Goal: Task Accomplishment & Management: Use online tool/utility

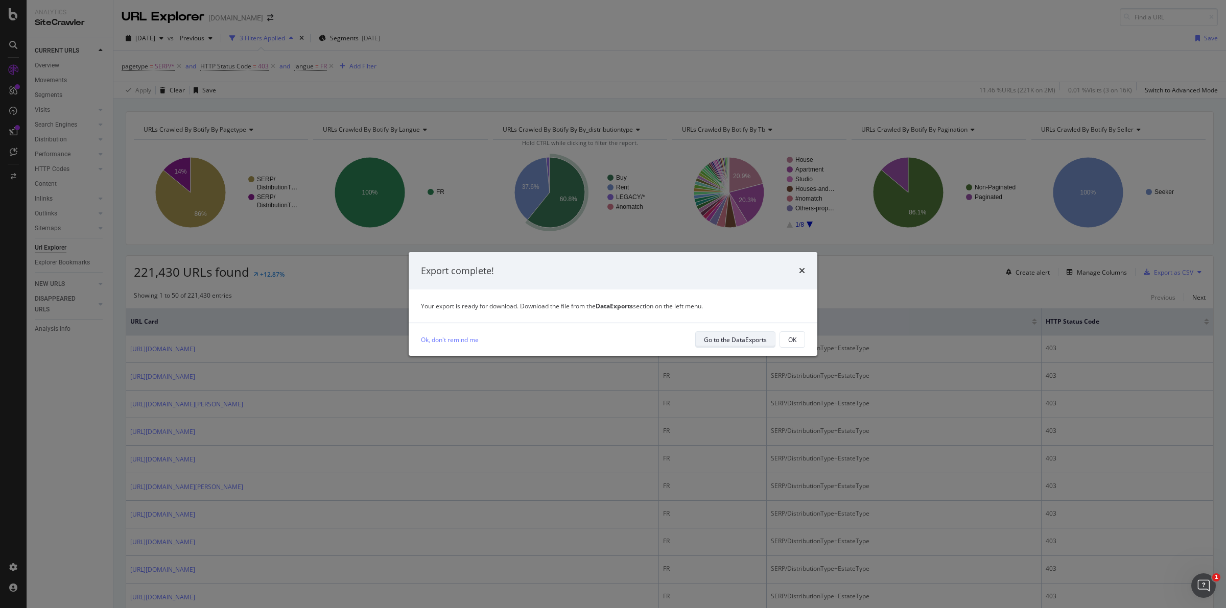
click at [727, 339] on div "Go to the DataExports" at bounding box center [735, 340] width 63 height 9
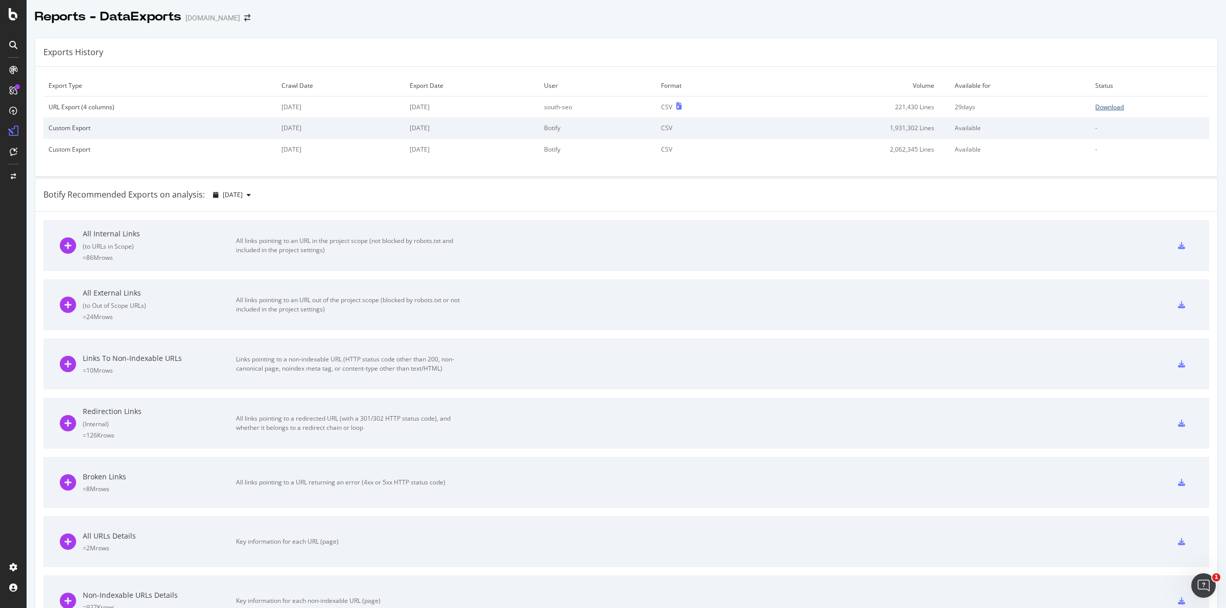
click at [1101, 106] on div "Download" at bounding box center [1109, 107] width 29 height 9
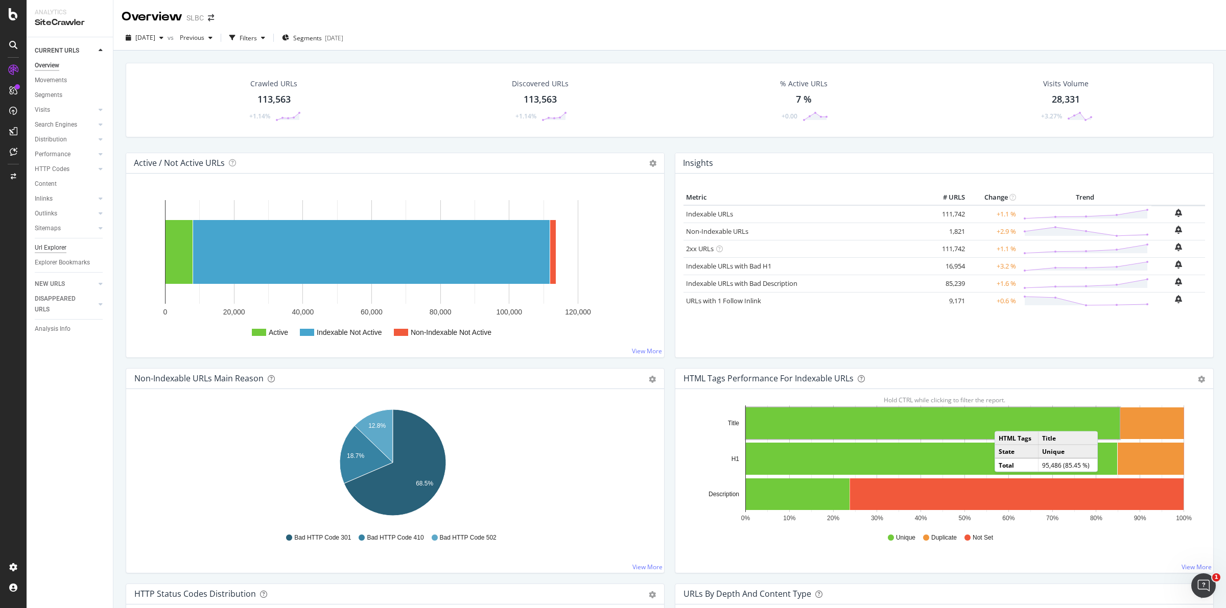
click at [50, 246] on div "Url Explorer" at bounding box center [51, 248] width 32 height 11
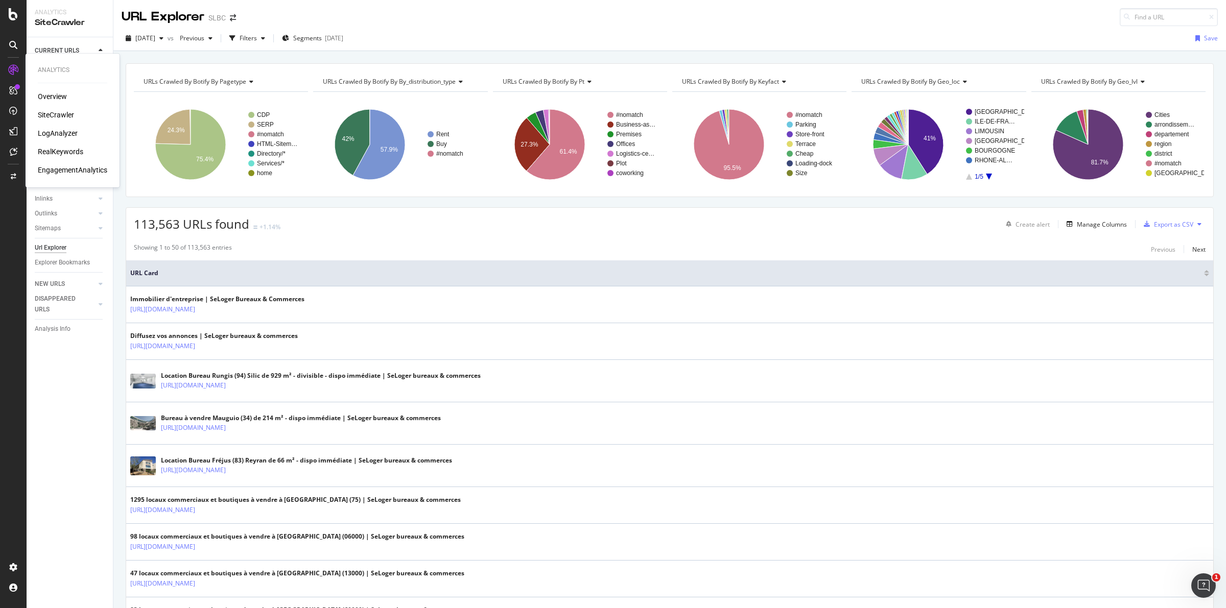
click at [64, 133] on div "LogAnalyzer" at bounding box center [58, 133] width 40 height 10
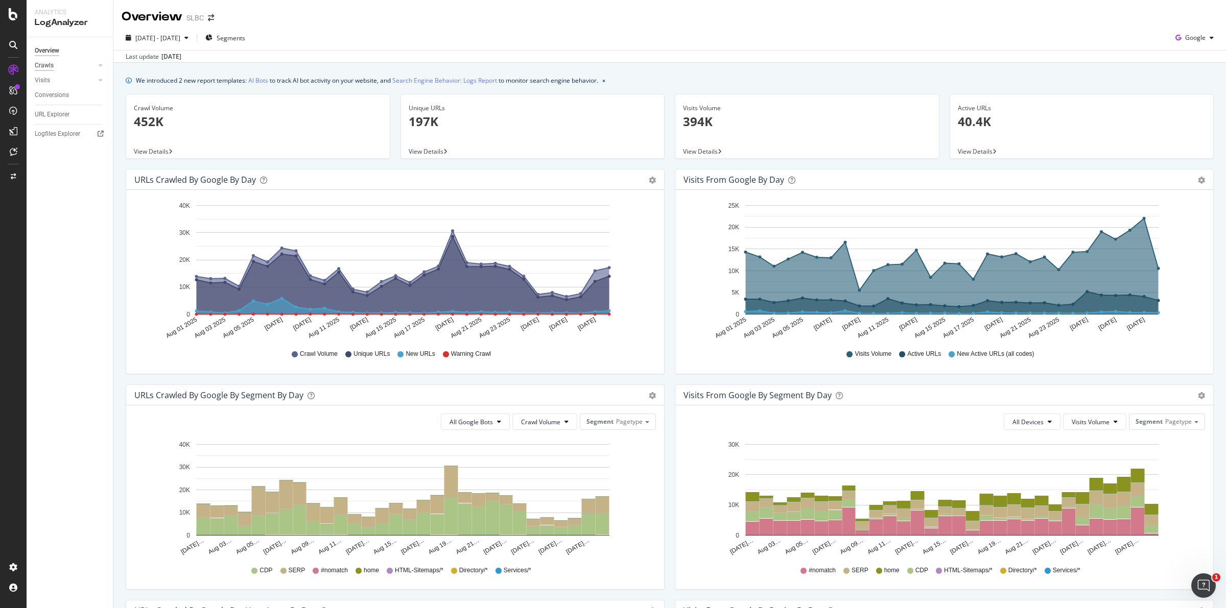
click at [46, 64] on div "Crawls" at bounding box center [44, 65] width 19 height 11
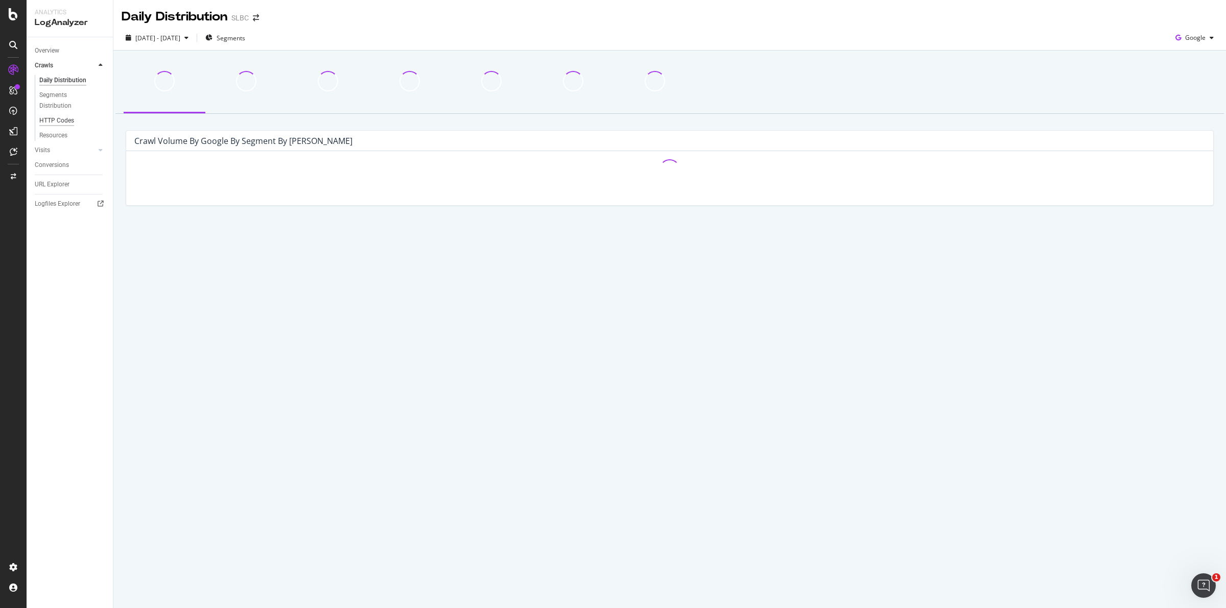
click at [62, 119] on div "HTTP Codes" at bounding box center [56, 120] width 35 height 11
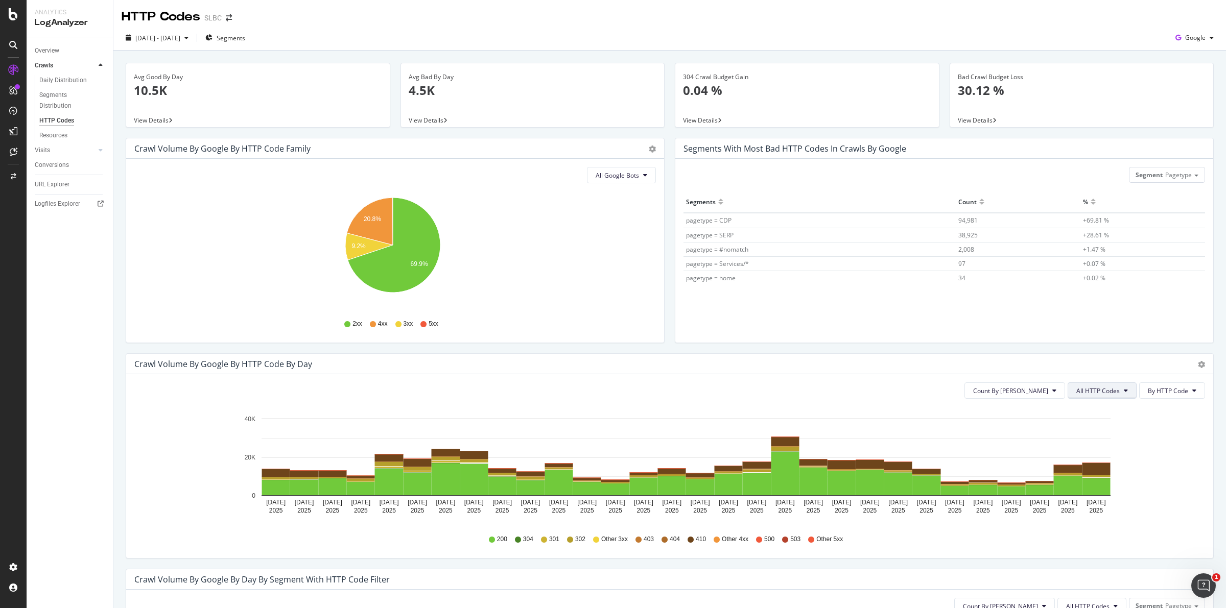
click at [1108, 392] on span "All HTTP Codes" at bounding box center [1097, 391] width 43 height 9
click at [1101, 452] on span "Bad HTTP Codes" at bounding box center [1094, 449] width 52 height 9
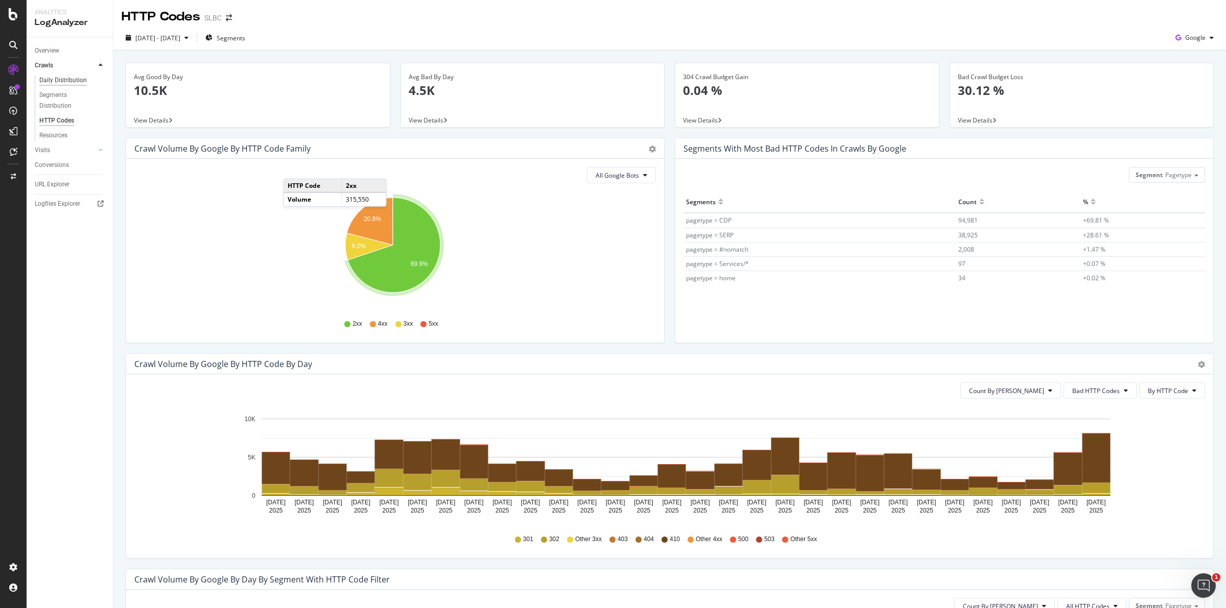
click at [72, 78] on div "Daily Distribution" at bounding box center [63, 80] width 48 height 11
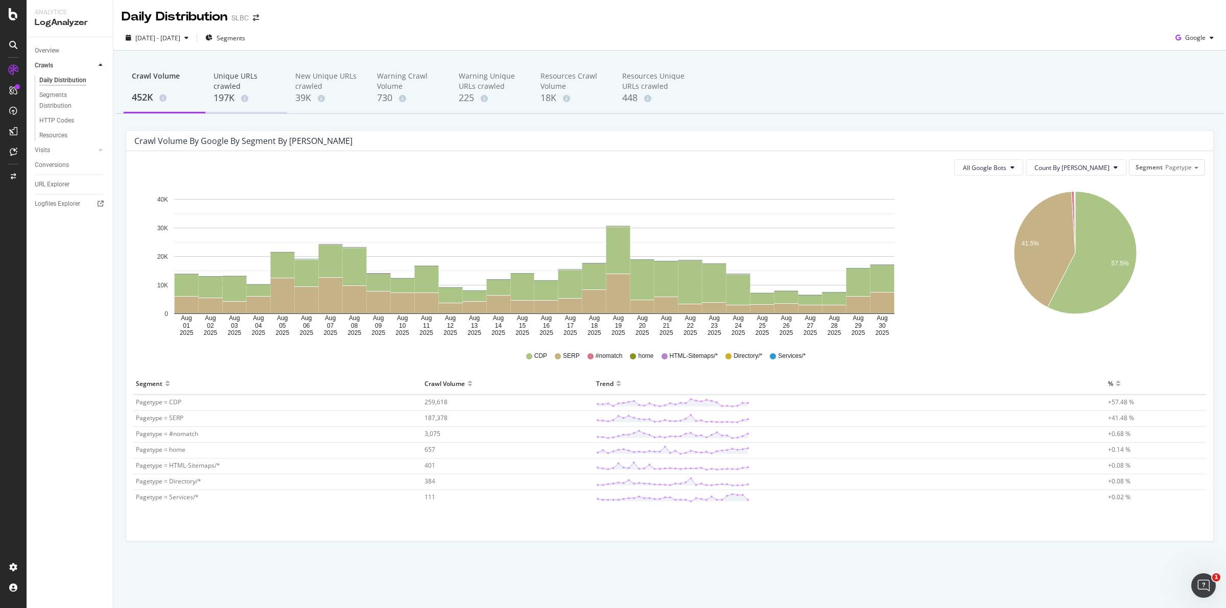
click at [226, 82] on div "Unique URLs crawled" at bounding box center [246, 81] width 65 height 20
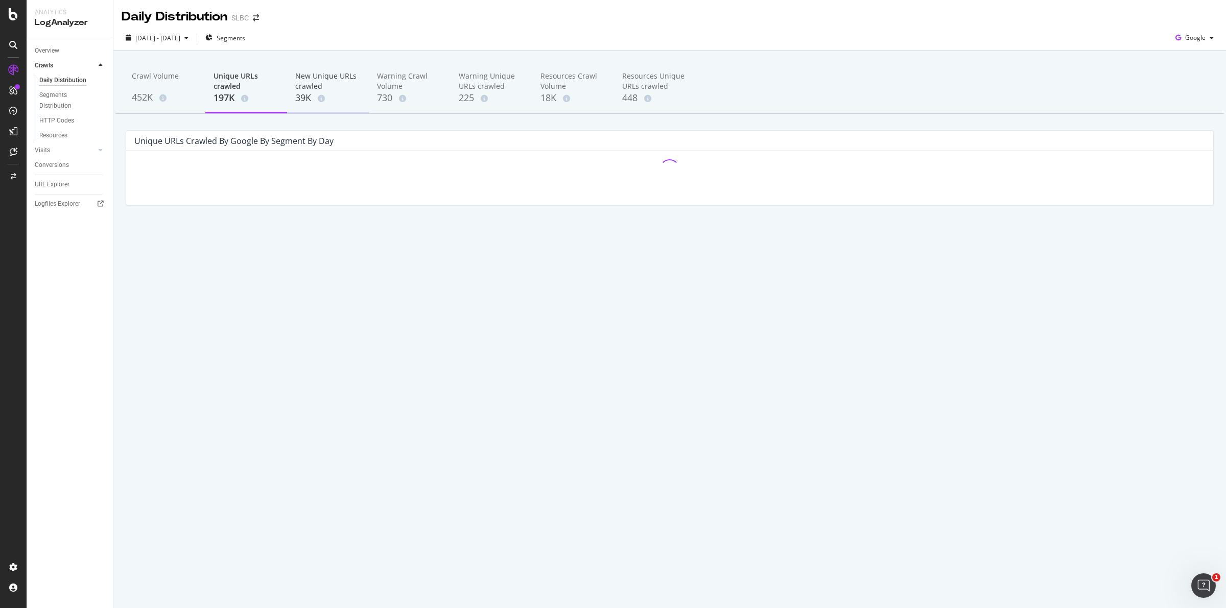
click at [315, 88] on div "New Unique URLs crawled" at bounding box center [327, 81] width 65 height 20
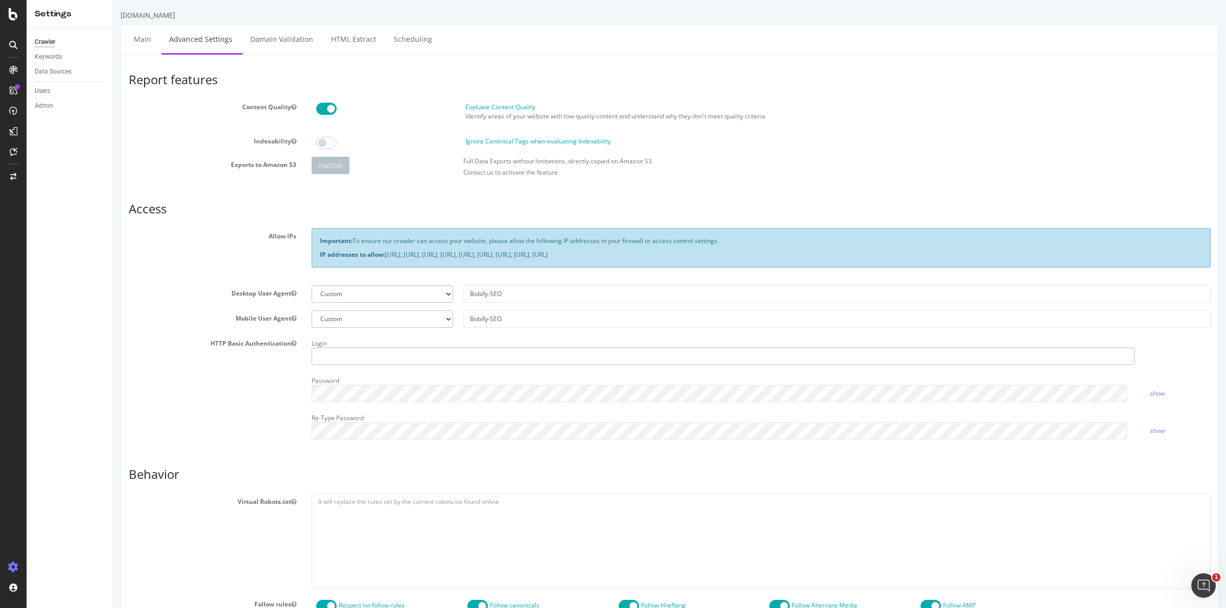
type input "yann_seo"
drag, startPoint x: 871, startPoint y: 254, endPoint x: 318, endPoint y: 243, distance: 553.4
click at [318, 243] on div "Important: To ensure our crawler can access your website, please allow the foll…" at bounding box center [761, 247] width 899 height 39
click at [967, 161] on div "Full Data Exports without limitations, directly copied on Amazon S3. Contact us…" at bounding box center [837, 169] width 758 height 25
drag, startPoint x: 834, startPoint y: 254, endPoint x: 318, endPoint y: 259, distance: 515.5
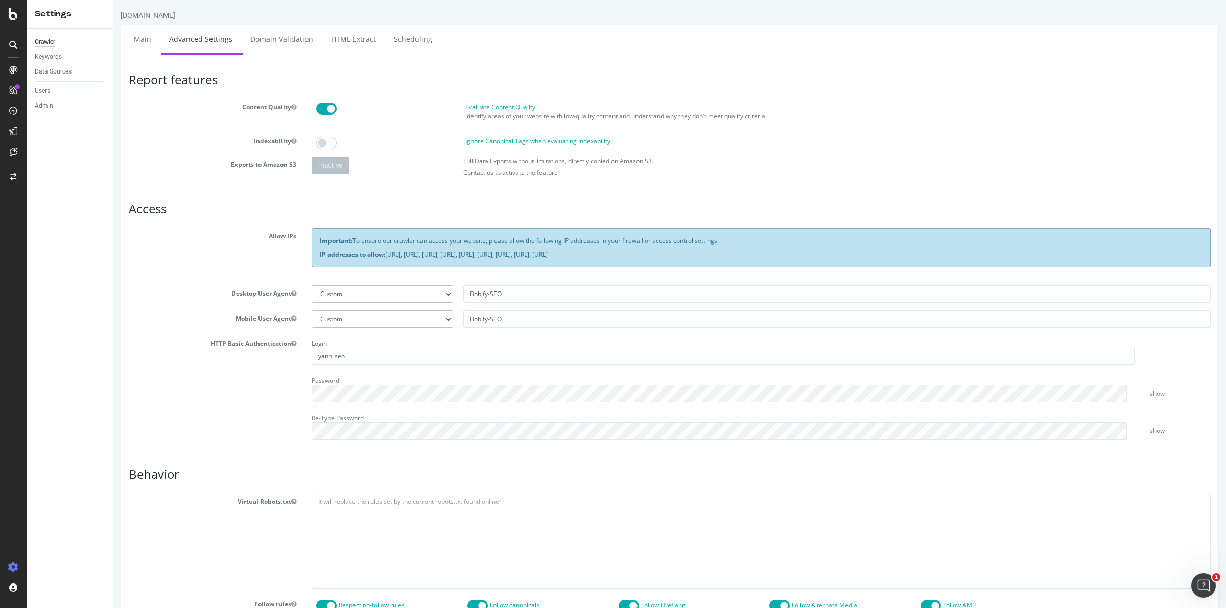
click at [320, 259] on p "IP addresses to allow: 31.41.37.0/24, 44.206.2.192/26, 15.235.106.96/27, 52.6.2…" at bounding box center [761, 254] width 883 height 9
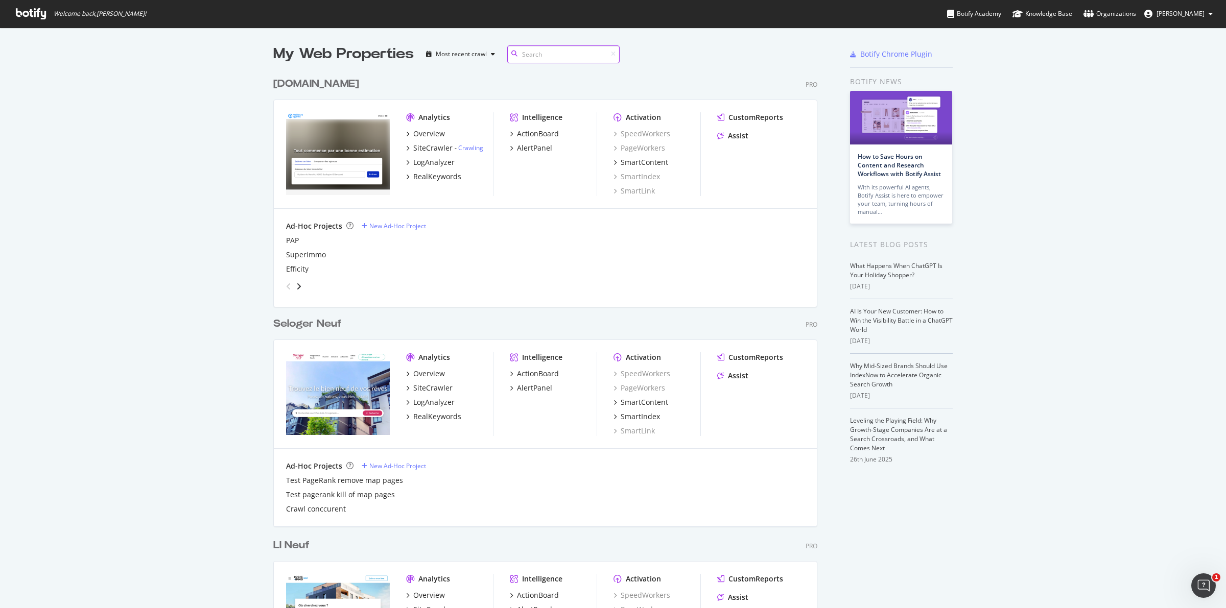
click at [522, 55] on input at bounding box center [563, 54] width 112 height 18
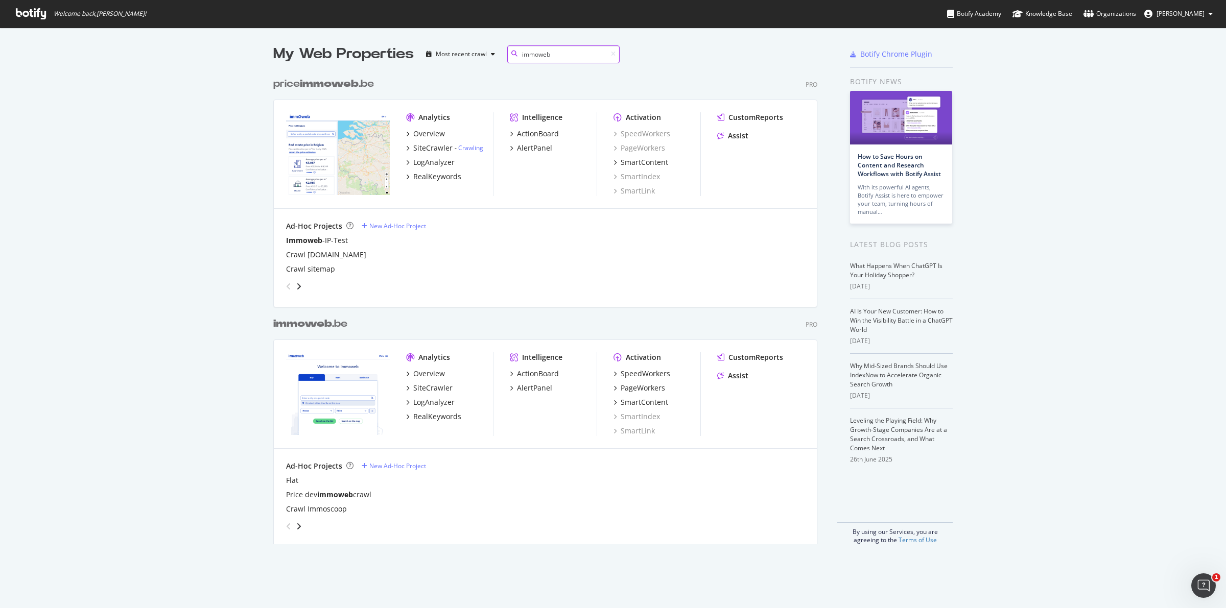
scroll to position [470, 543]
type input "immoweb"
click at [435, 389] on div "SiteCrawler" at bounding box center [432, 388] width 39 height 10
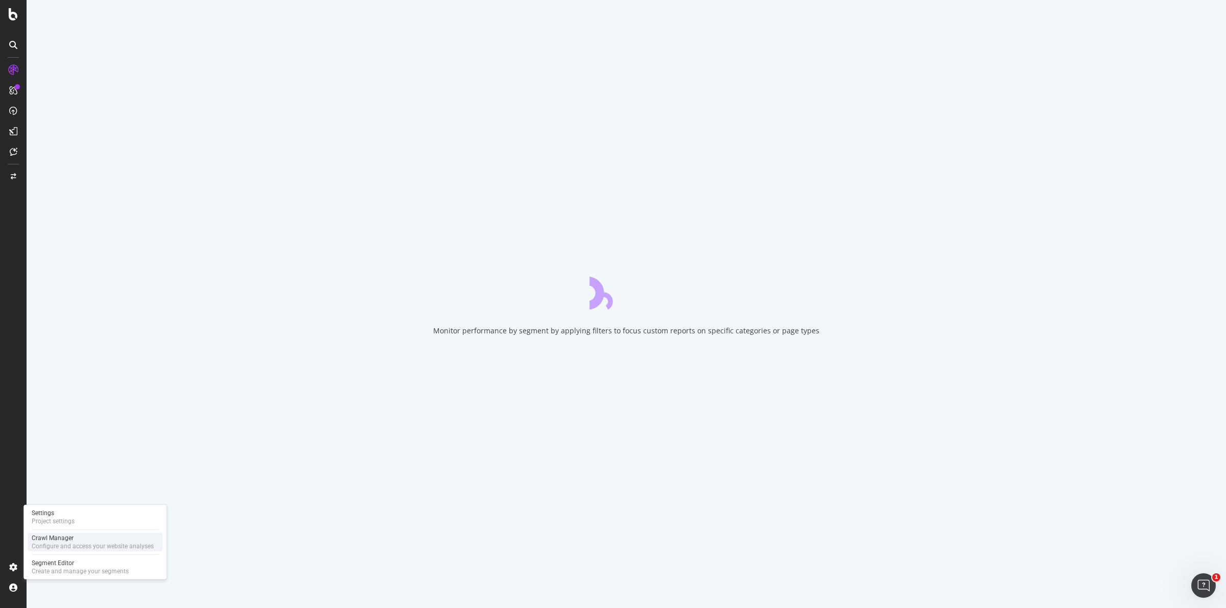
click at [65, 540] on div "Crawl Manager" at bounding box center [93, 538] width 122 height 8
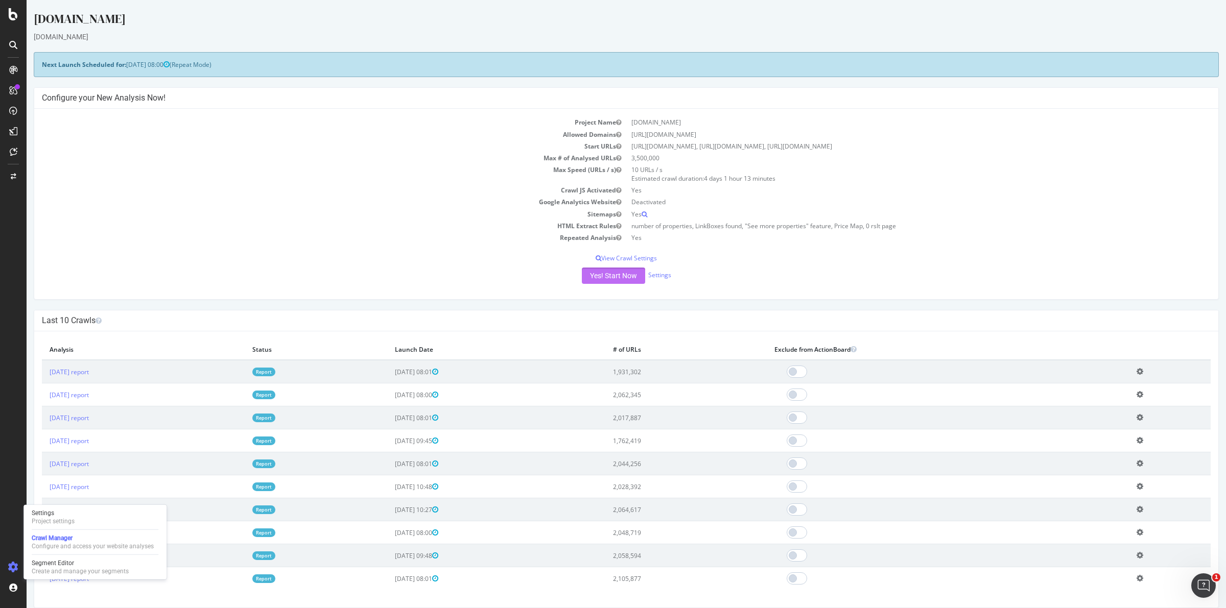
click at [613, 274] on button "Yes! Start Now" at bounding box center [613, 276] width 63 height 16
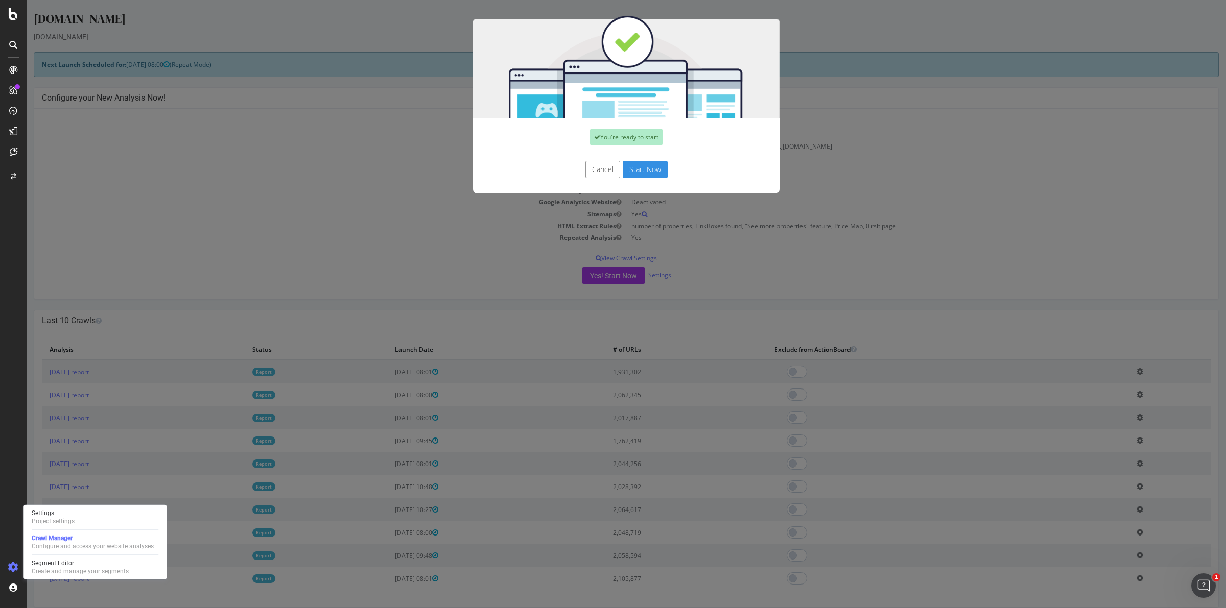
click at [642, 167] on button "Start Now" at bounding box center [645, 169] width 45 height 17
